Goal: Find specific page/section: Find specific page/section

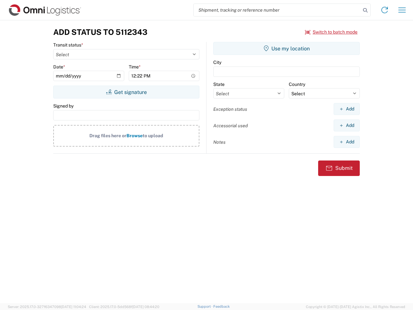
click at [277, 10] on input "search" at bounding box center [277, 10] width 167 height 12
click at [366, 10] on icon at bounding box center [365, 10] width 9 height 9
click at [385, 10] on icon at bounding box center [385, 10] width 10 height 10
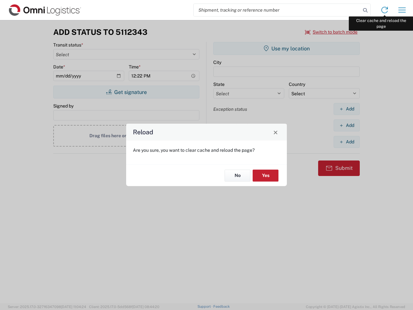
click at [402, 10] on div "Reload Are you sure, you want to clear cache and reload the page? No Yes" at bounding box center [206, 155] width 413 height 310
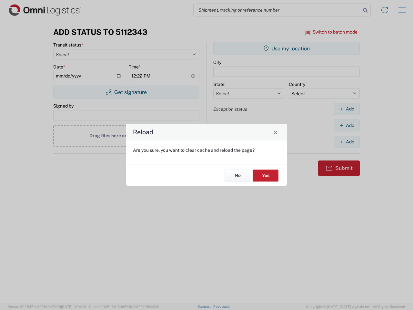
click at [332, 32] on div "Reload Are you sure, you want to clear cache and reload the page? No Yes" at bounding box center [206, 155] width 413 height 310
click at [126, 92] on div "Reload Are you sure, you want to clear cache and reload the page? No Yes" at bounding box center [206, 155] width 413 height 310
click at [287, 48] on div "Reload Are you sure, you want to clear cache and reload the page? No Yes" at bounding box center [206, 155] width 413 height 310
click at [347, 109] on div "Reload Are you sure, you want to clear cache and reload the page? No Yes" at bounding box center [206, 155] width 413 height 310
click at [347, 125] on div "Reload Are you sure, you want to clear cache and reload the page? No Yes" at bounding box center [206, 155] width 413 height 310
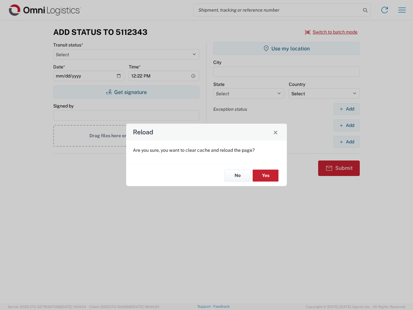
click at [347, 142] on div "Reload Are you sure, you want to clear cache and reload the page? No Yes" at bounding box center [206, 155] width 413 height 310
